Goal: Task Accomplishment & Management: Manage account settings

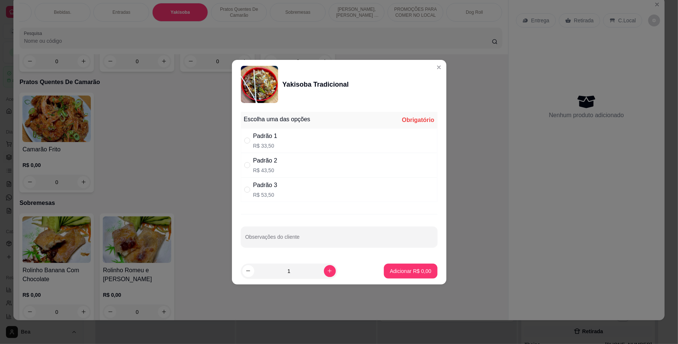
click at [326, 200] on div "Padrão 3 R$ 53,50" at bounding box center [339, 190] width 197 height 25
radio input "true"
click at [388, 273] on p "Adicionar R$ 53,50" at bounding box center [409, 271] width 43 height 7
type input "1"
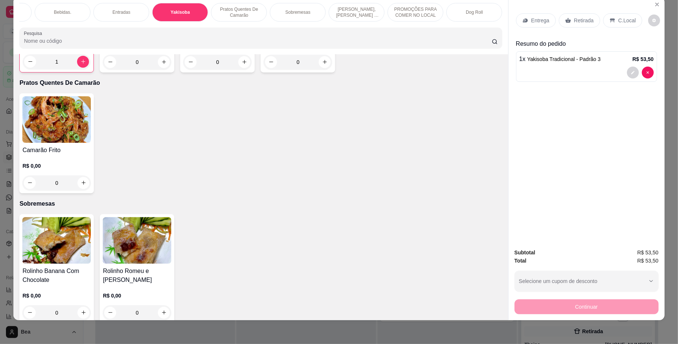
click at [575, 23] on p "Retirada" at bounding box center [584, 20] width 20 height 7
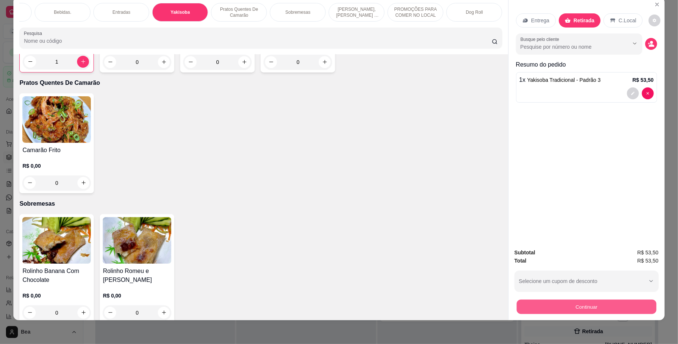
click at [570, 303] on button "Continuar" at bounding box center [587, 307] width 140 height 15
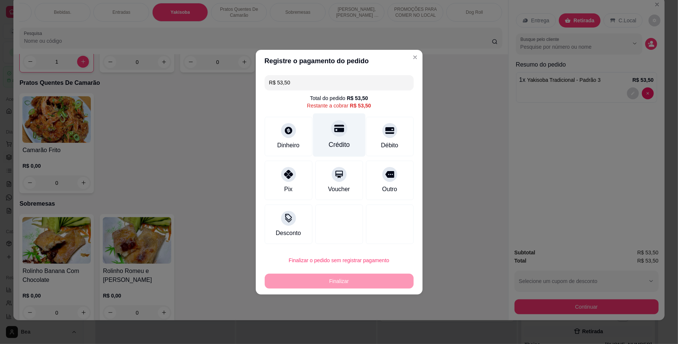
click at [322, 130] on div "Crédito" at bounding box center [339, 135] width 53 height 44
type input "R$ 0,00"
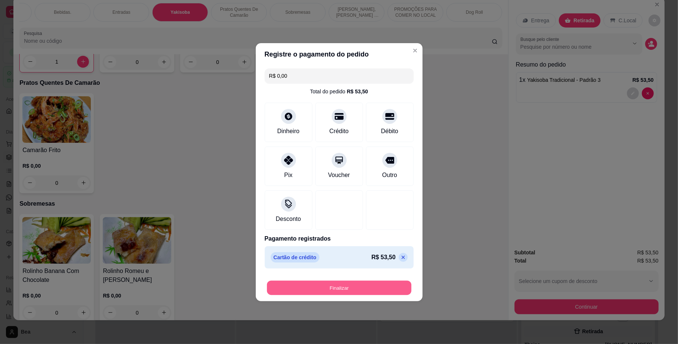
click at [362, 291] on button "Finalizar" at bounding box center [339, 288] width 144 height 15
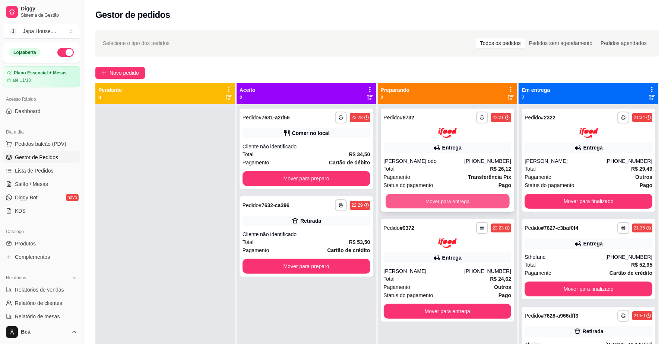
click at [417, 202] on button "Mover para entrega" at bounding box center [447, 201] width 124 height 15
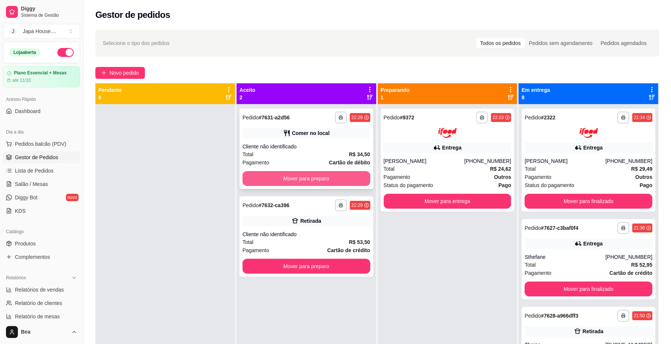
click at [343, 176] on button "Mover para preparo" at bounding box center [306, 178] width 128 height 15
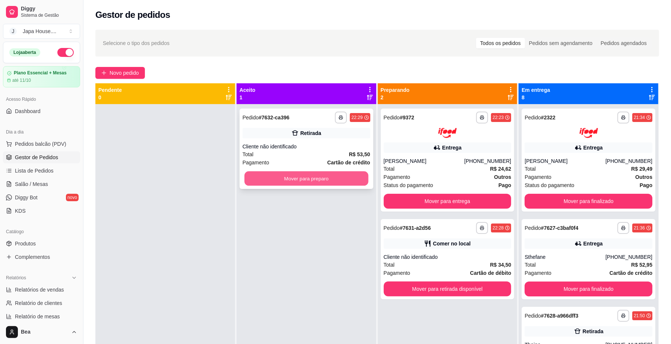
click at [344, 179] on button "Mover para preparo" at bounding box center [306, 179] width 124 height 15
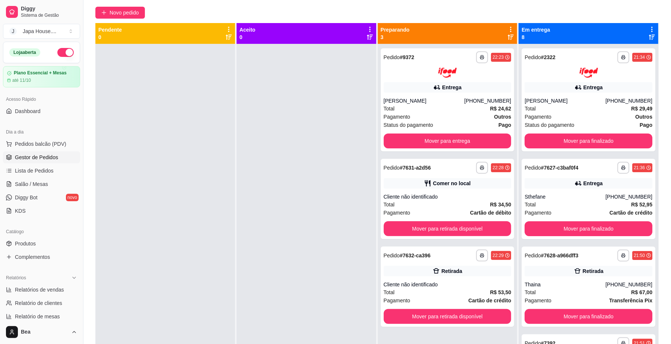
scroll to position [88, 0]
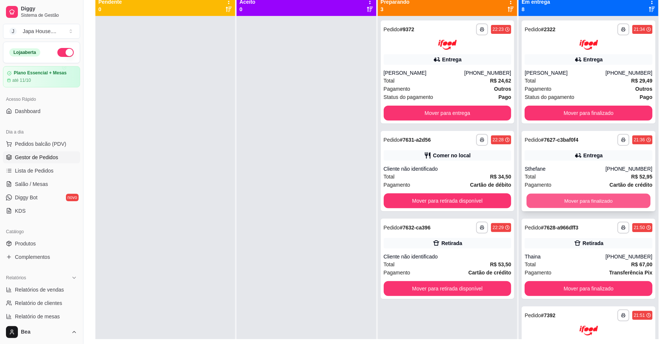
click at [588, 198] on button "Mover para finalizado" at bounding box center [588, 201] width 124 height 15
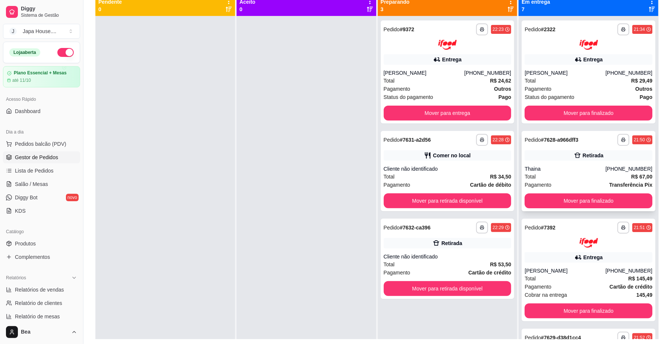
click at [574, 173] on div "Total R$ 67,00" at bounding box center [588, 177] width 128 height 8
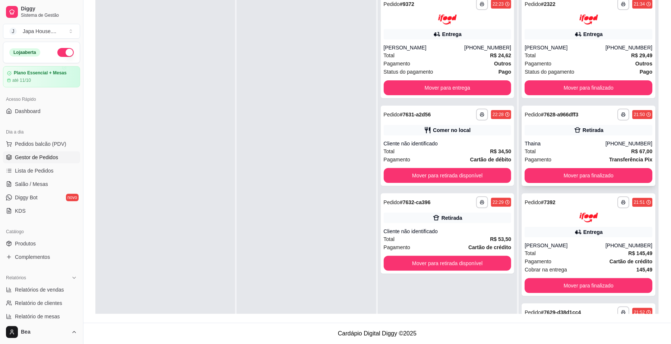
click at [567, 136] on div "**********" at bounding box center [588, 146] width 134 height 80
click at [575, 177] on button "Mover para finalizado" at bounding box center [588, 175] width 124 height 15
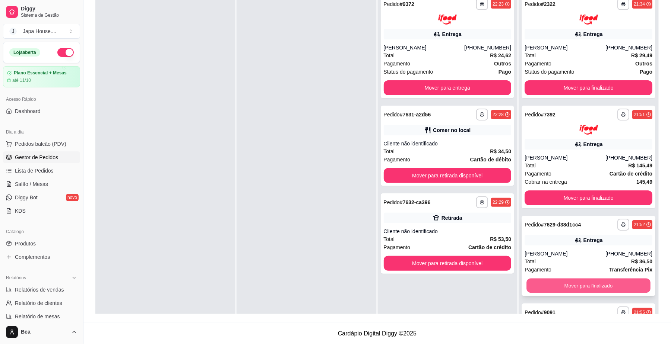
click at [568, 279] on button "Mover para finalizado" at bounding box center [588, 286] width 124 height 15
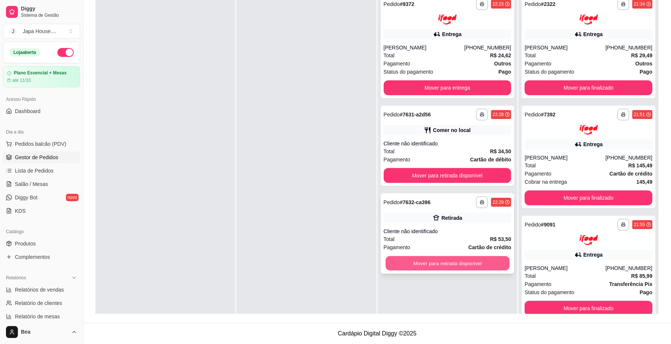
click at [474, 260] on button "Mover para retirada disponível" at bounding box center [447, 263] width 124 height 15
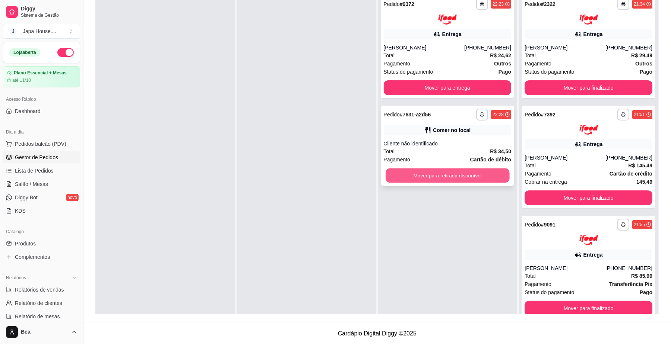
click at [464, 176] on button "Mover para retirada disponível" at bounding box center [447, 175] width 124 height 15
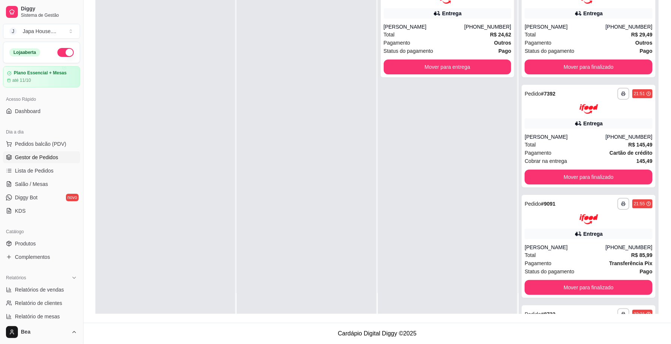
scroll to position [280, 0]
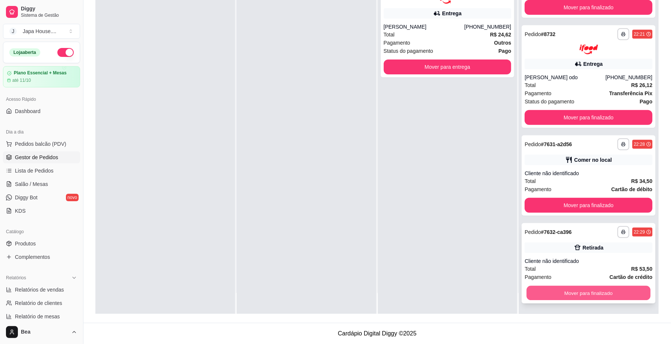
click at [592, 288] on button "Mover para finalizado" at bounding box center [588, 293] width 124 height 15
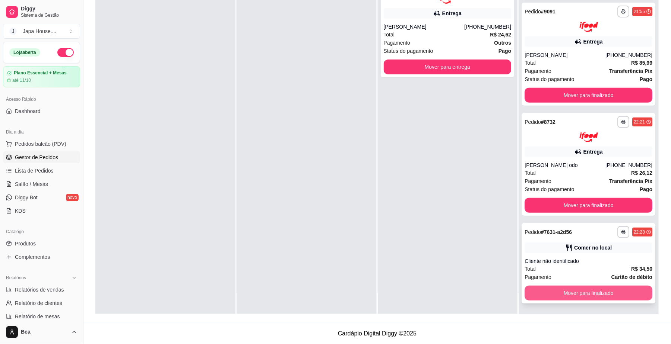
scroll to position [193, 0]
click at [589, 288] on button "Mover para finalizado" at bounding box center [588, 293] width 124 height 15
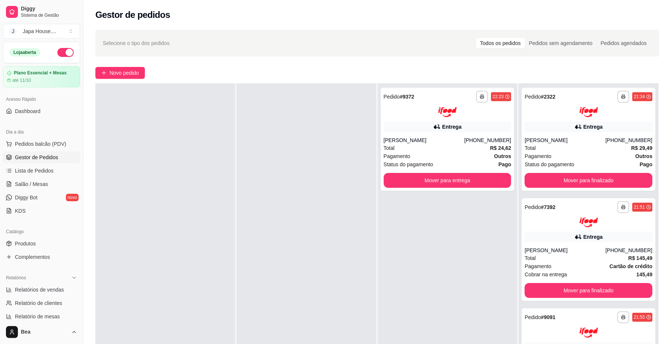
scroll to position [0, 0]
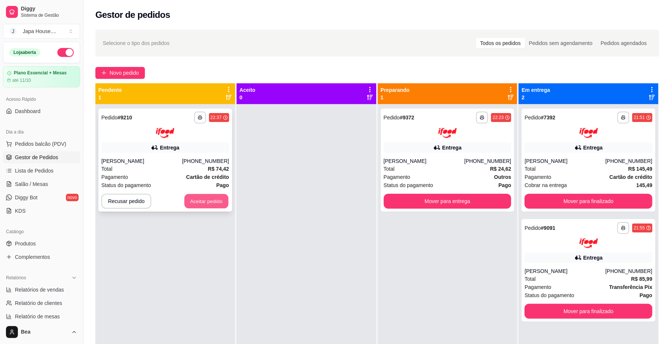
click at [219, 198] on button "Aceitar pedido" at bounding box center [206, 201] width 44 height 15
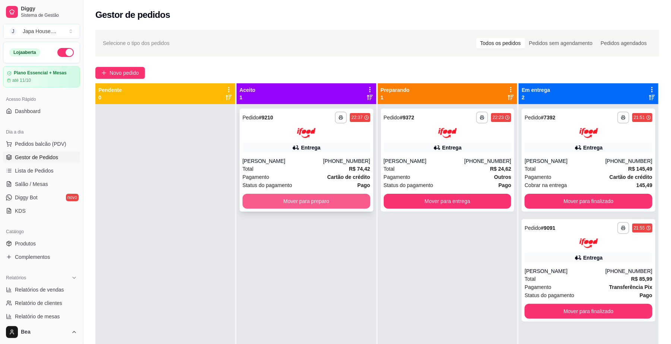
click at [264, 202] on button "Mover para preparo" at bounding box center [306, 201] width 128 height 15
click at [264, 202] on button "Mover para preparo" at bounding box center [306, 201] width 124 height 15
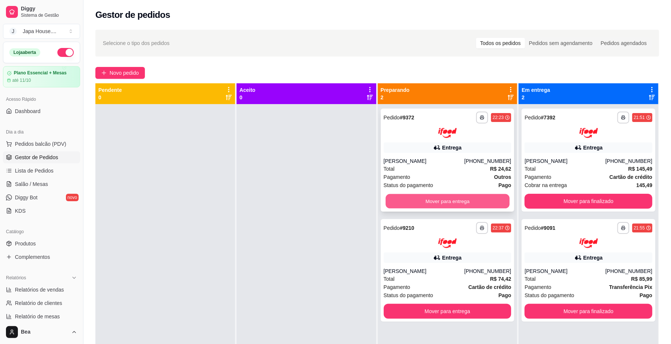
click at [436, 204] on button "Mover para entrega" at bounding box center [447, 201] width 124 height 15
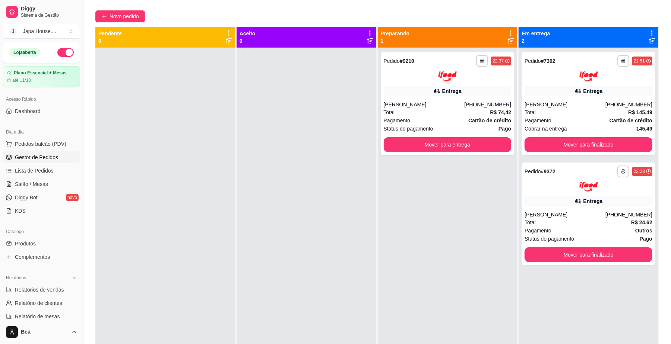
scroll to position [55, 0]
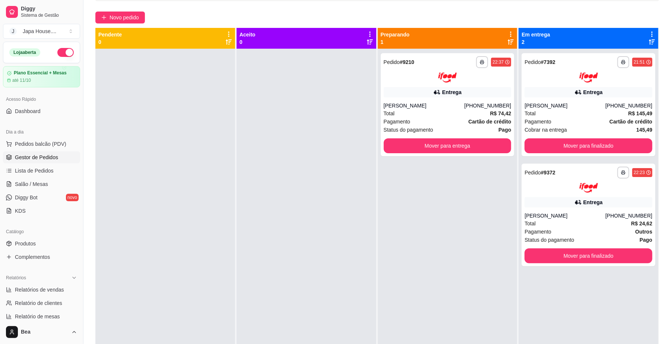
click at [443, 174] on div "**********" at bounding box center [448, 221] width 140 height 344
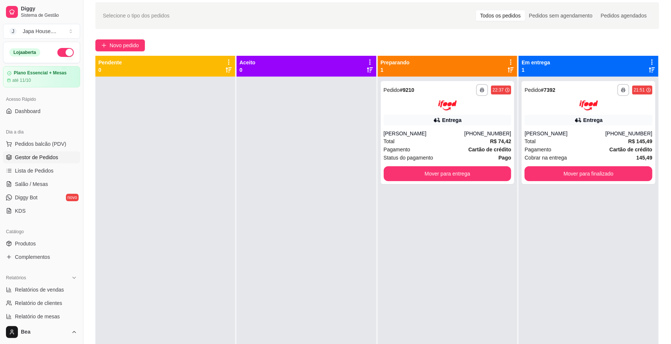
scroll to position [0, 0]
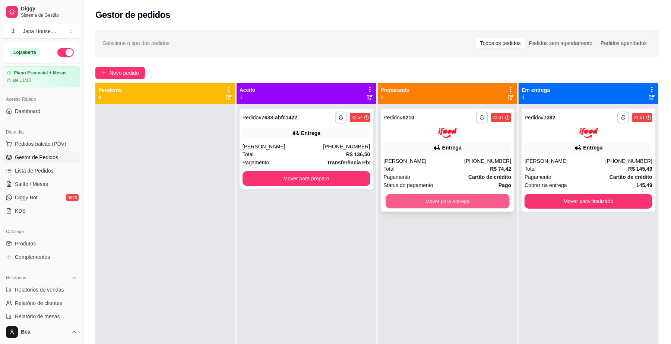
click at [446, 203] on button "Mover para entrega" at bounding box center [447, 201] width 124 height 15
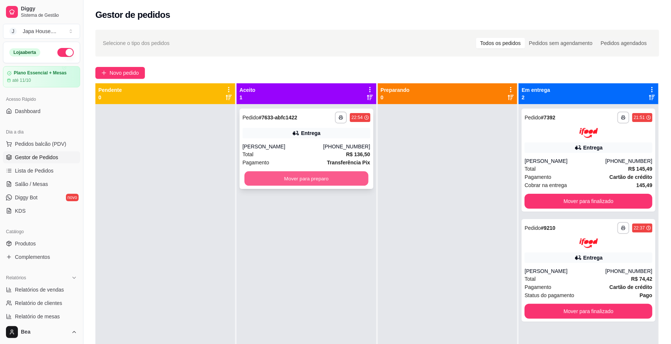
click at [347, 177] on button "Mover para preparo" at bounding box center [306, 179] width 124 height 15
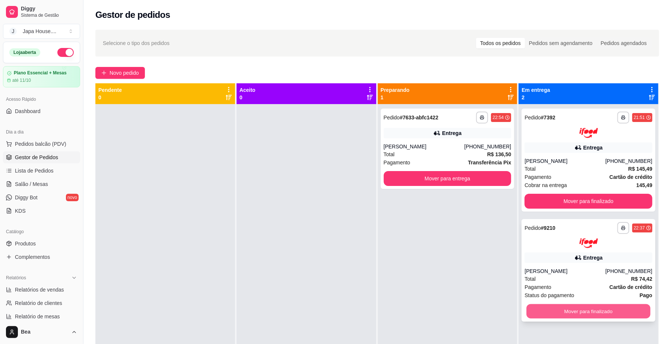
click at [556, 315] on button "Mover para finalizado" at bounding box center [588, 312] width 124 height 15
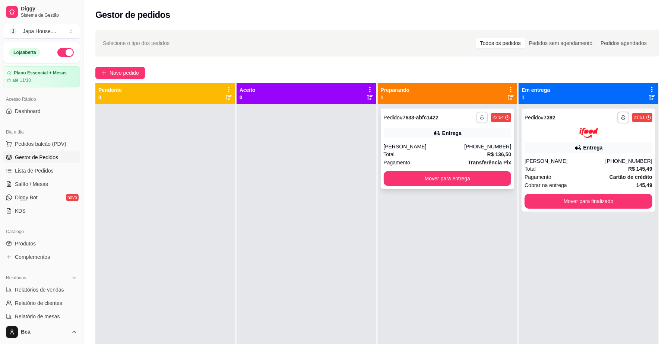
click at [476, 120] on button "button" at bounding box center [482, 118] width 12 height 12
click at [447, 224] on div "**********" at bounding box center [448, 276] width 140 height 344
click at [475, 178] on button "Mover para entrega" at bounding box center [448, 178] width 128 height 15
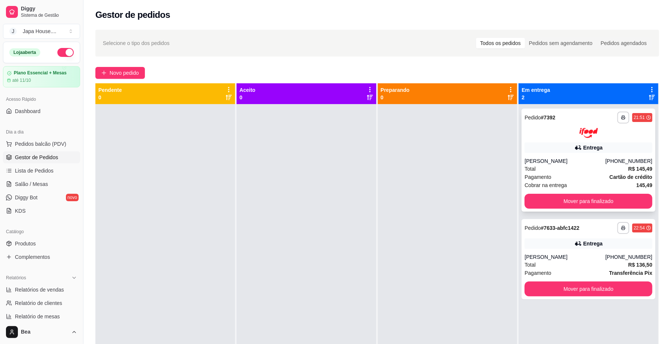
click at [579, 162] on div "[PERSON_NAME]" at bounding box center [564, 161] width 81 height 7
click at [613, 201] on button "Mover para finalizado" at bounding box center [588, 201] width 124 height 15
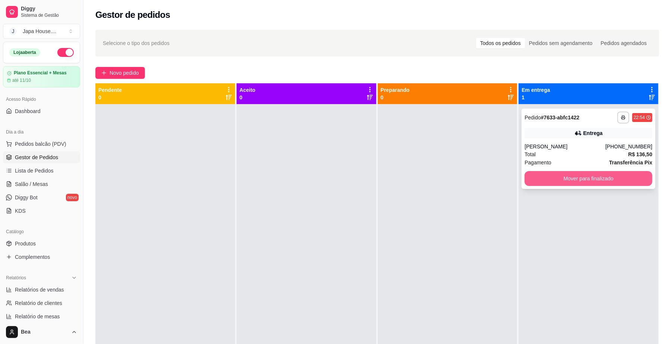
click at [573, 179] on button "Mover para finalizado" at bounding box center [588, 178] width 128 height 15
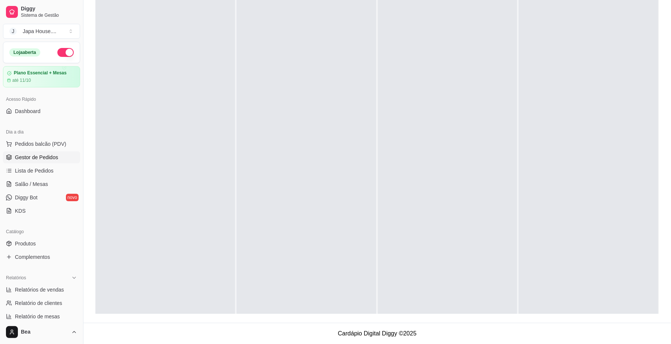
scroll to position [191, 0]
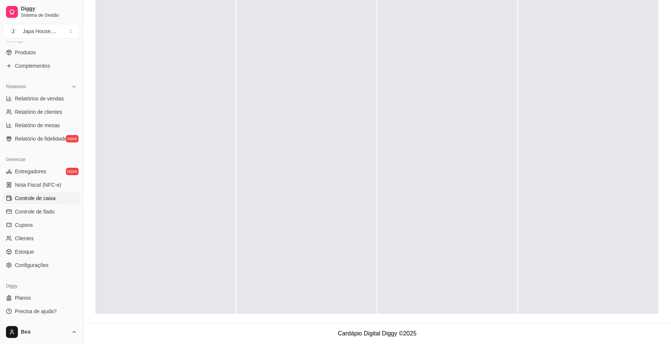
click at [47, 197] on span "Controle de caixa" at bounding box center [35, 198] width 41 height 7
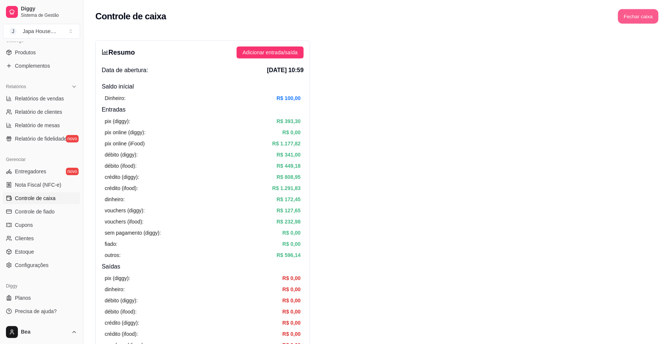
click at [644, 17] on button "Fechar caixa" at bounding box center [638, 16] width 41 height 15
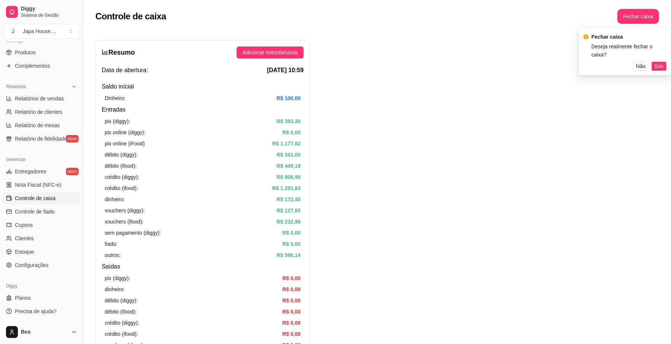
click at [651, 62] on div "Não Sim" at bounding box center [624, 66] width 83 height 9
click at [655, 62] on span "Sim" at bounding box center [658, 66] width 9 height 8
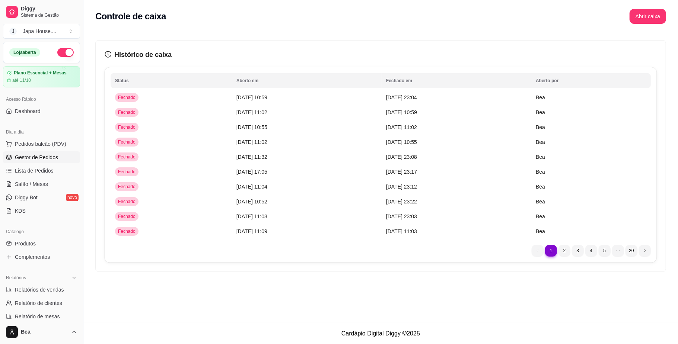
click at [52, 157] on span "Gestor de Pedidos" at bounding box center [36, 157] width 43 height 7
